Goal: Transaction & Acquisition: Purchase product/service

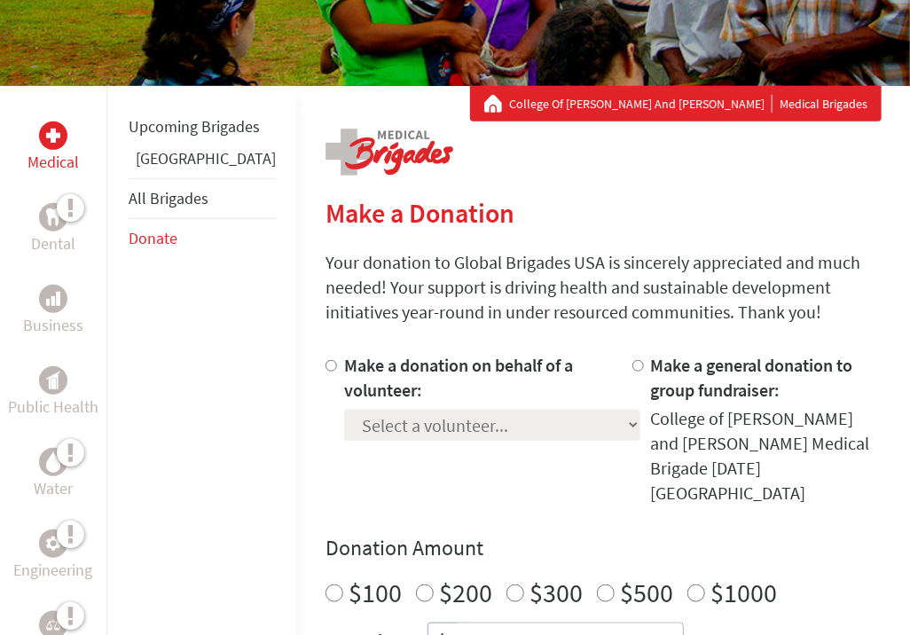
scroll to position [245, 0]
click at [413, 366] on label "Make a donation on behalf of a volunteer:" at bounding box center [458, 377] width 229 height 47
click at [337, 366] on input "Make a donation on behalf of a volunteer:" at bounding box center [332, 366] width 12 height 12
radio input "true"
click at [398, 424] on select "Select a volunteer... [PERSON_NAME] [PERSON_NAME] [MEDICAL_DATA][PERSON_NAME] […" at bounding box center [492, 425] width 296 height 31
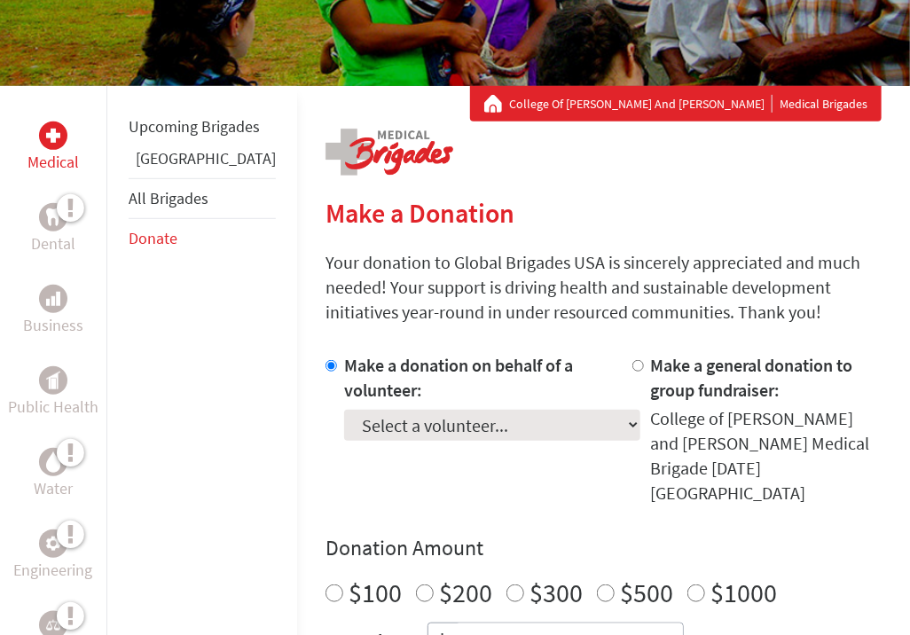
click at [516, 534] on h4 "Donation Amount" at bounding box center [604, 548] width 556 height 28
click at [326, 360] on input "Make a donation on behalf of a volunteer:" at bounding box center [332, 366] width 12 height 12
click at [575, 370] on div "Make a donation on behalf of a volunteer: Select a volunteer... [PERSON_NAME] […" at bounding box center [604, 429] width 556 height 153
click at [578, 368] on div "Make a donation on behalf of a volunteer: Select a volunteer... [PERSON_NAME] […" at bounding box center [604, 429] width 556 height 153
click at [632, 367] on input "Make a general donation to group fundraiser:" at bounding box center [638, 366] width 12 height 12
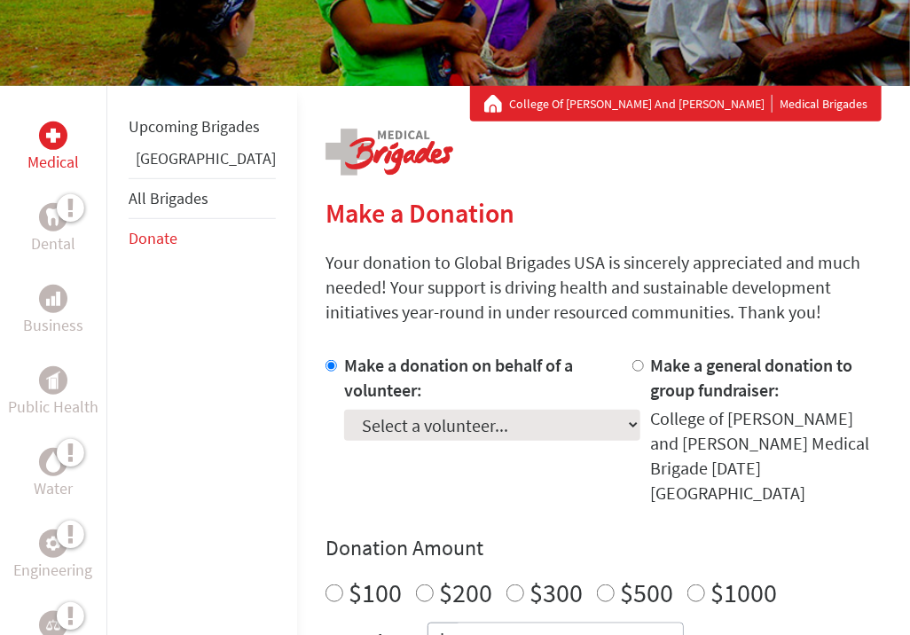
radio input "true"
click at [460, 416] on div "Select a volunteer... [PERSON_NAME] [PERSON_NAME] [MEDICAL_DATA][PERSON_NAME] […" at bounding box center [492, 422] width 296 height 38
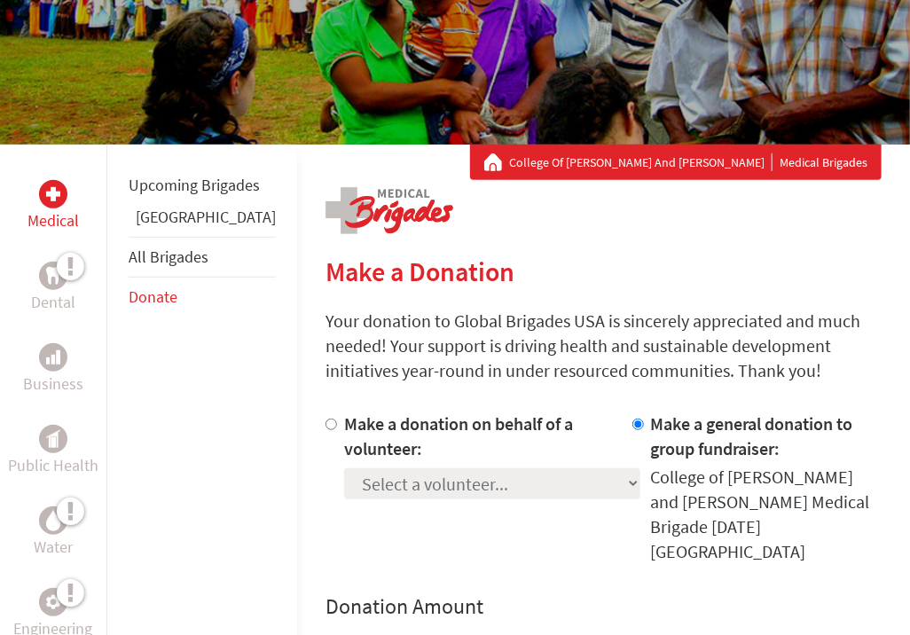
scroll to position [0, 0]
